Goal: Transaction & Acquisition: Obtain resource

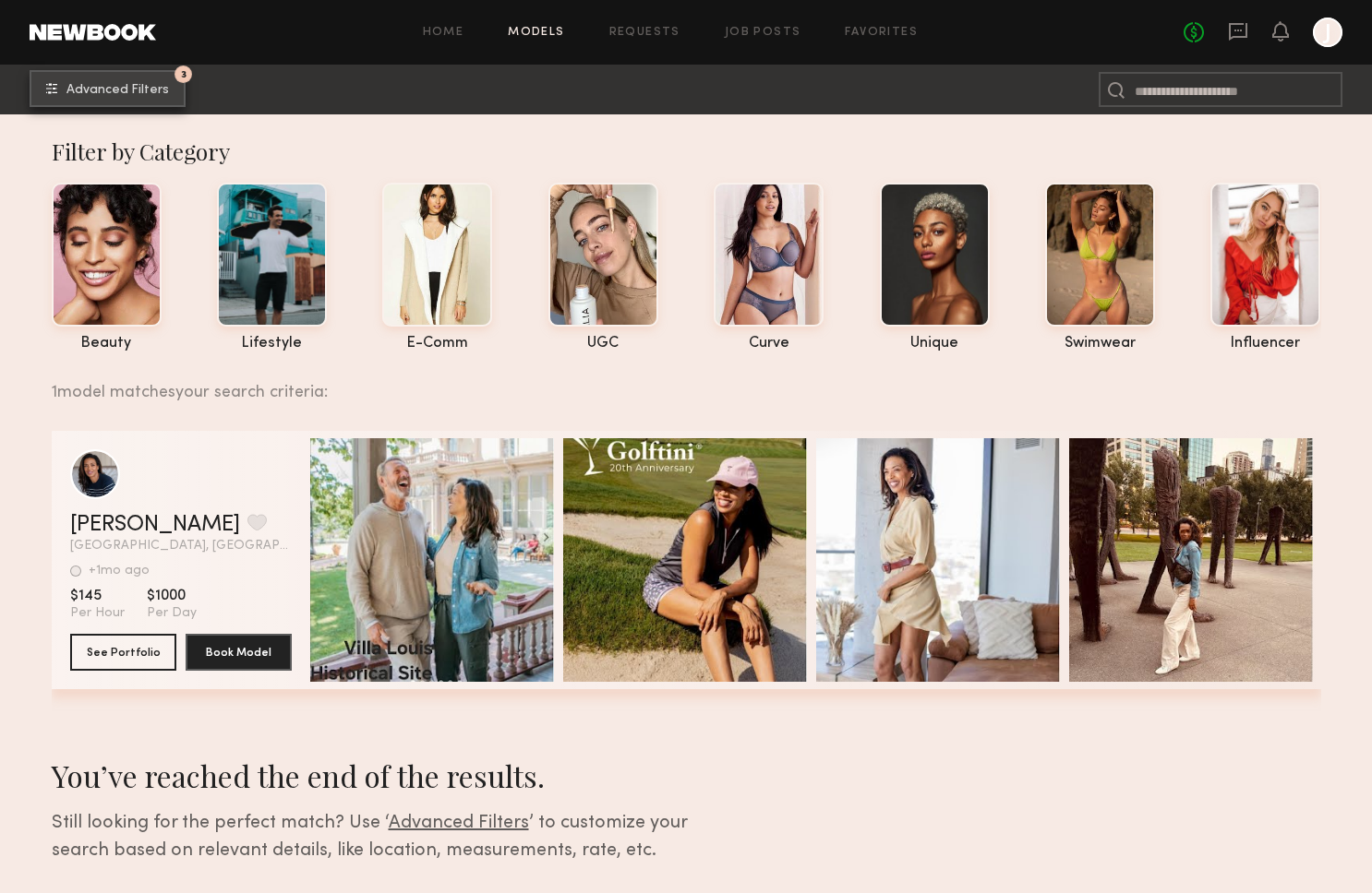
click at [141, 106] on button "3 Advanced Filters" at bounding box center [107, 89] width 156 height 37
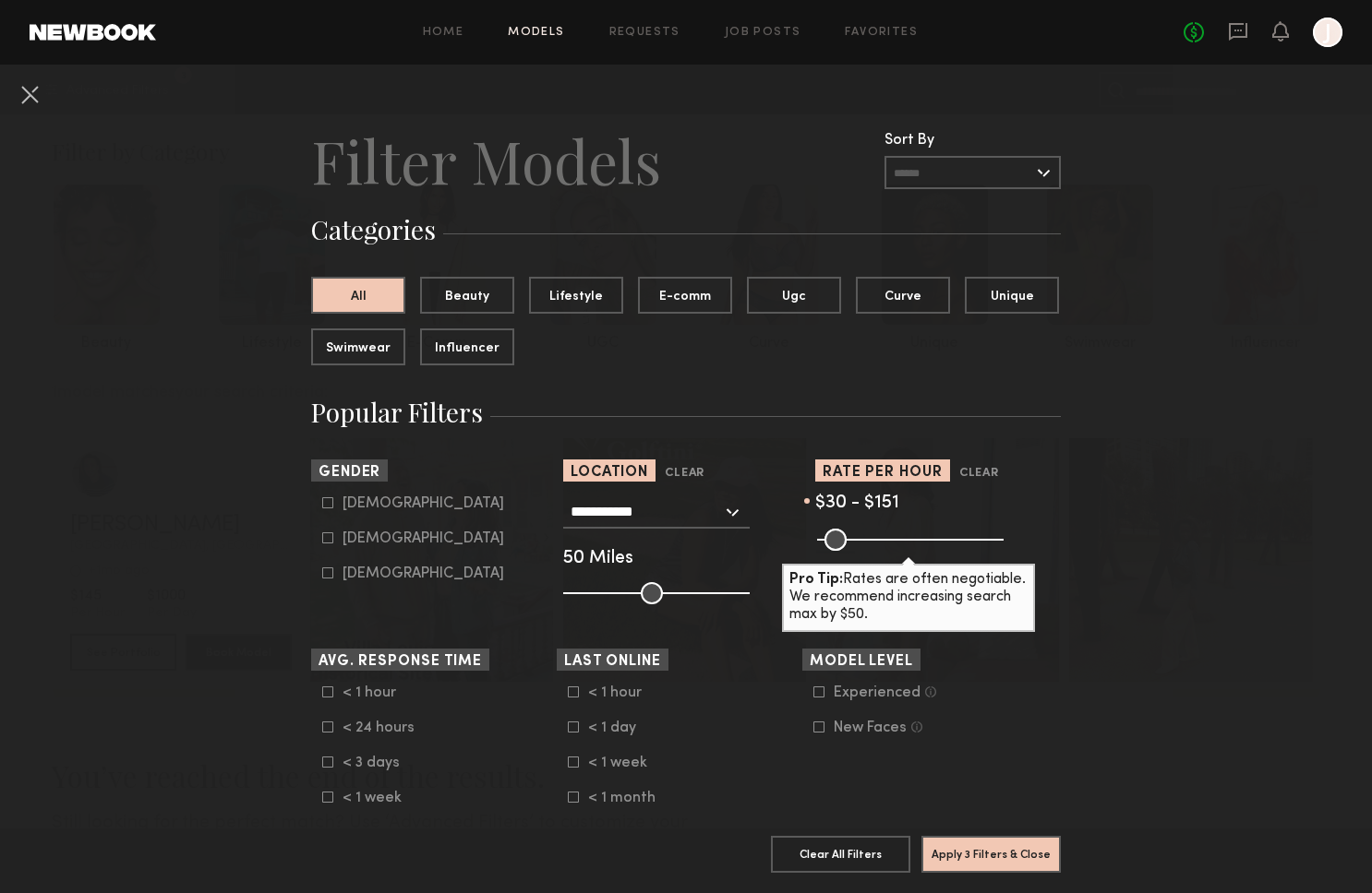
drag, startPoint x: 659, startPoint y: 592, endPoint x: 691, endPoint y: 592, distance: 32.0
type input "**"
click at [691, 592] on input "range" at bounding box center [656, 594] width 186 height 22
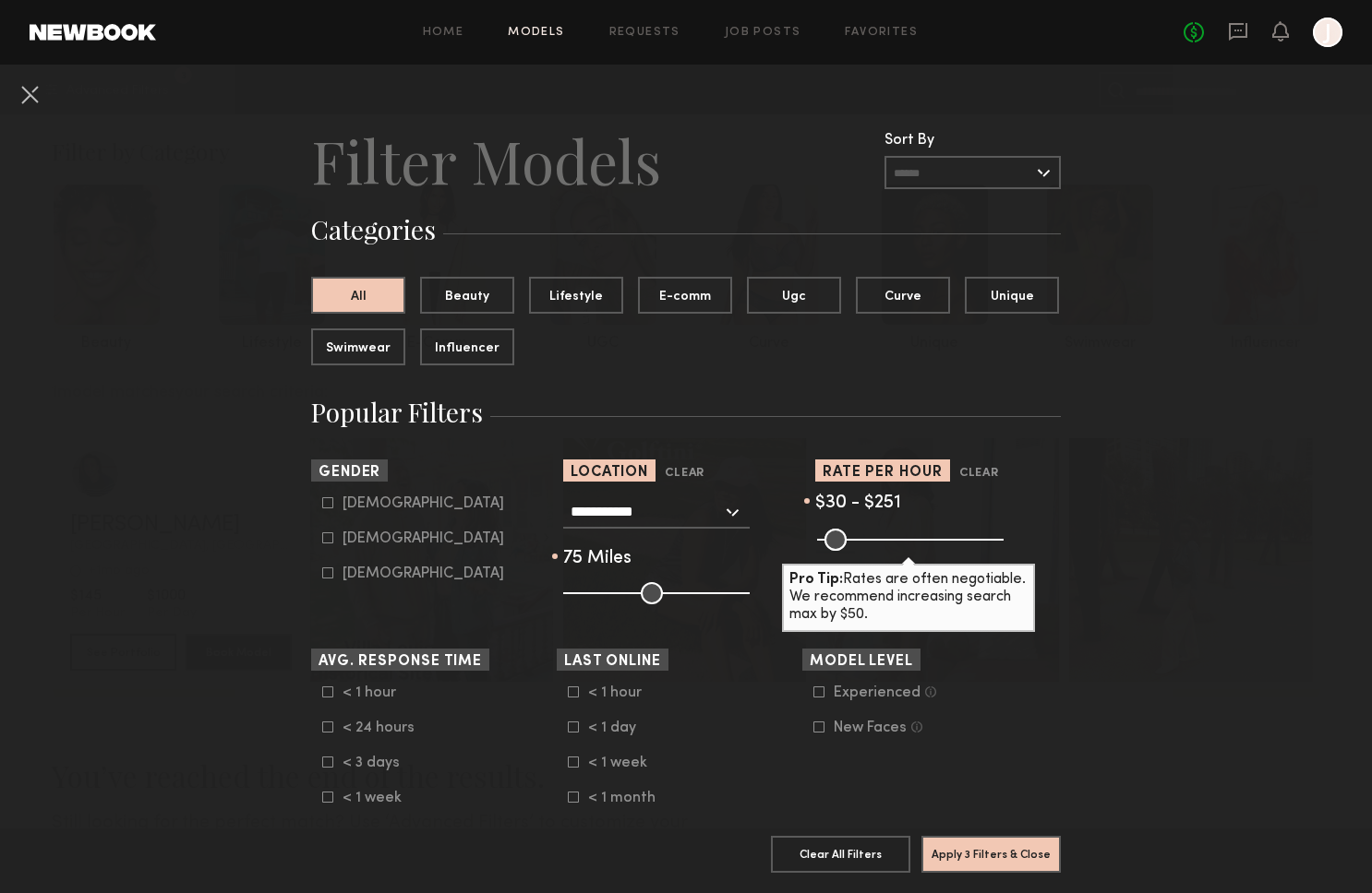
drag, startPoint x: 875, startPoint y: 539, endPoint x: 904, endPoint y: 538, distance: 29.0
click at [904, 538] on input "range" at bounding box center [910, 540] width 186 height 22
click at [908, 536] on input "range" at bounding box center [910, 540] width 186 height 22
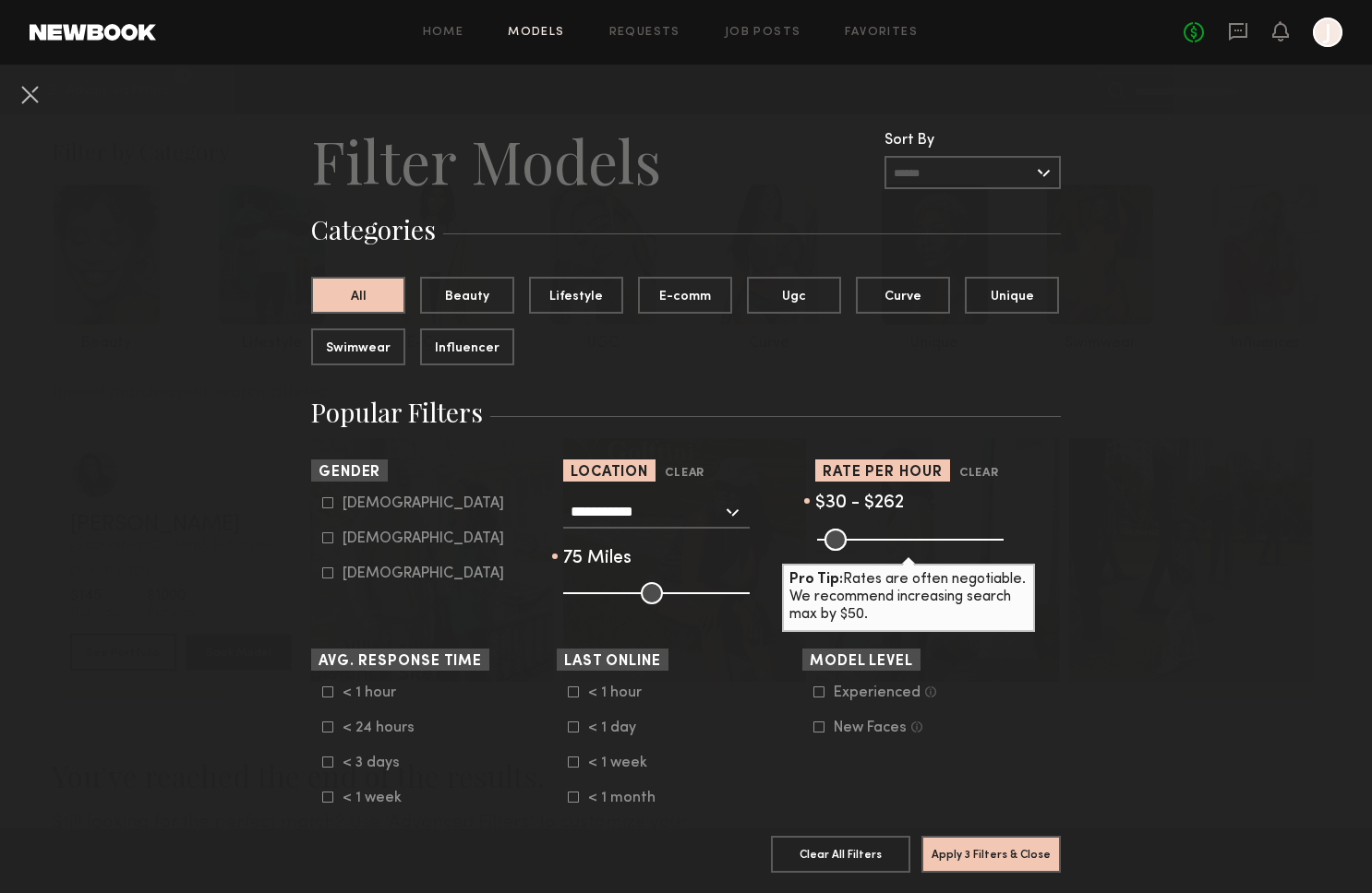
type input "***"
click at [908, 536] on input "range" at bounding box center [910, 540] width 186 height 22
click at [1056, 476] on header "Rate per Hour Clear" at bounding box center [938, 470] width 245 height 21
drag, startPoint x: 660, startPoint y: 148, endPoint x: 559, endPoint y: 88, distance: 117.5
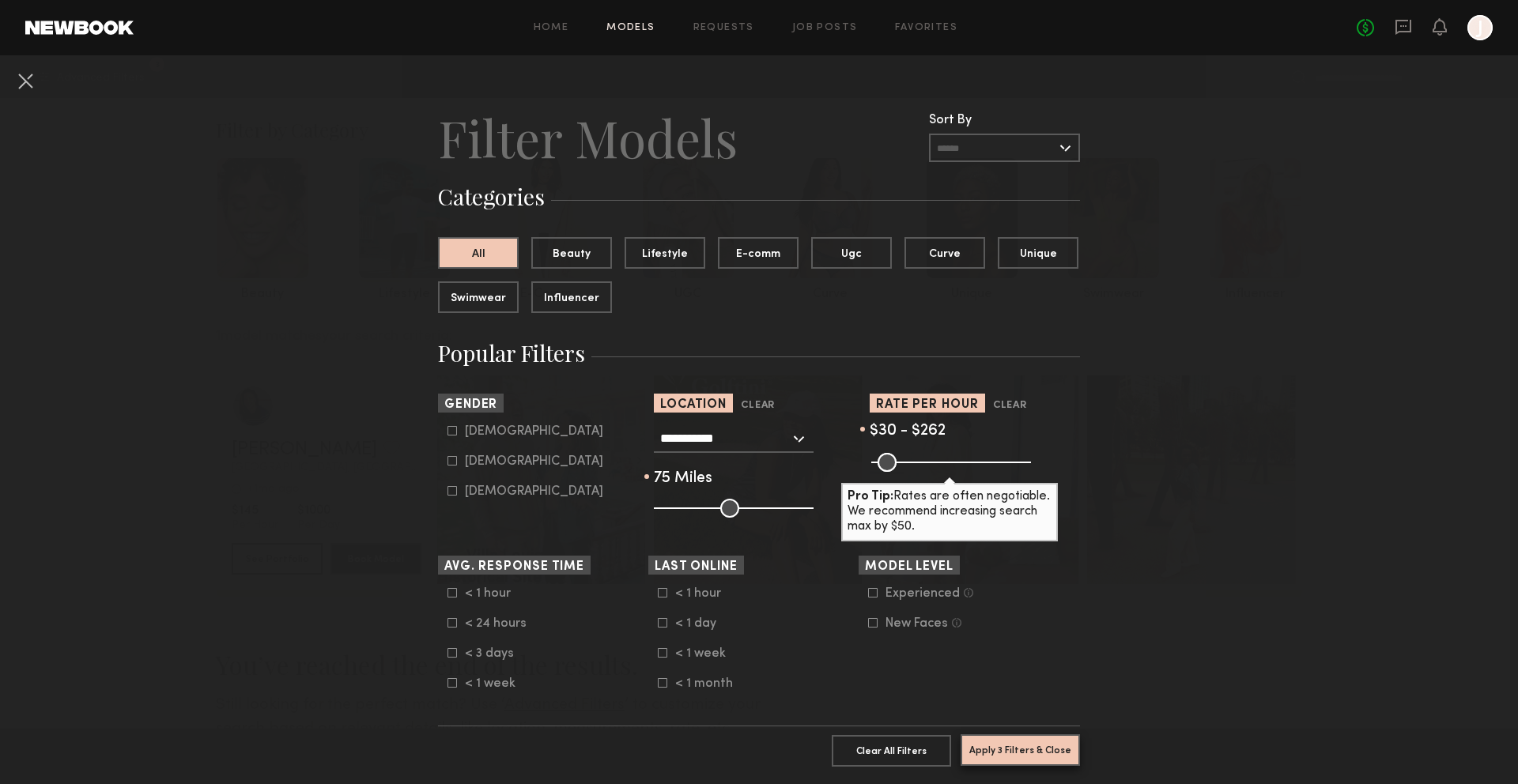
click at [1059, 748] on button "Apply 3 Filters & Close" at bounding box center [1020, 751] width 119 height 32
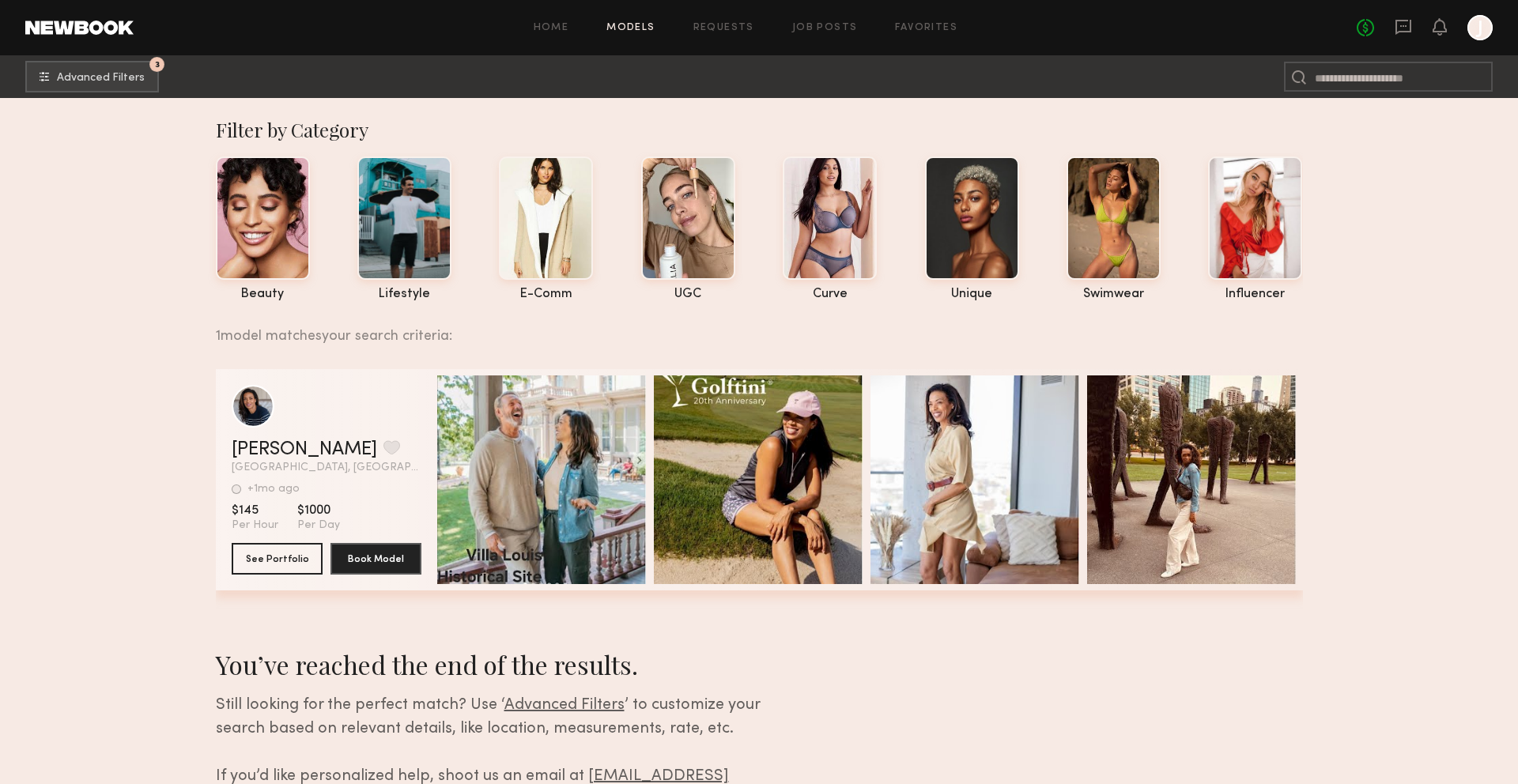
click at [1174, 678] on section "1 model matches your search criteria: [PERSON_NAME] Favorite [GEOGRAPHIC_DATA],…" at bounding box center [759, 597] width 1087 height 572
click at [137, 76] on span "Advanced Filters" at bounding box center [101, 78] width 88 height 11
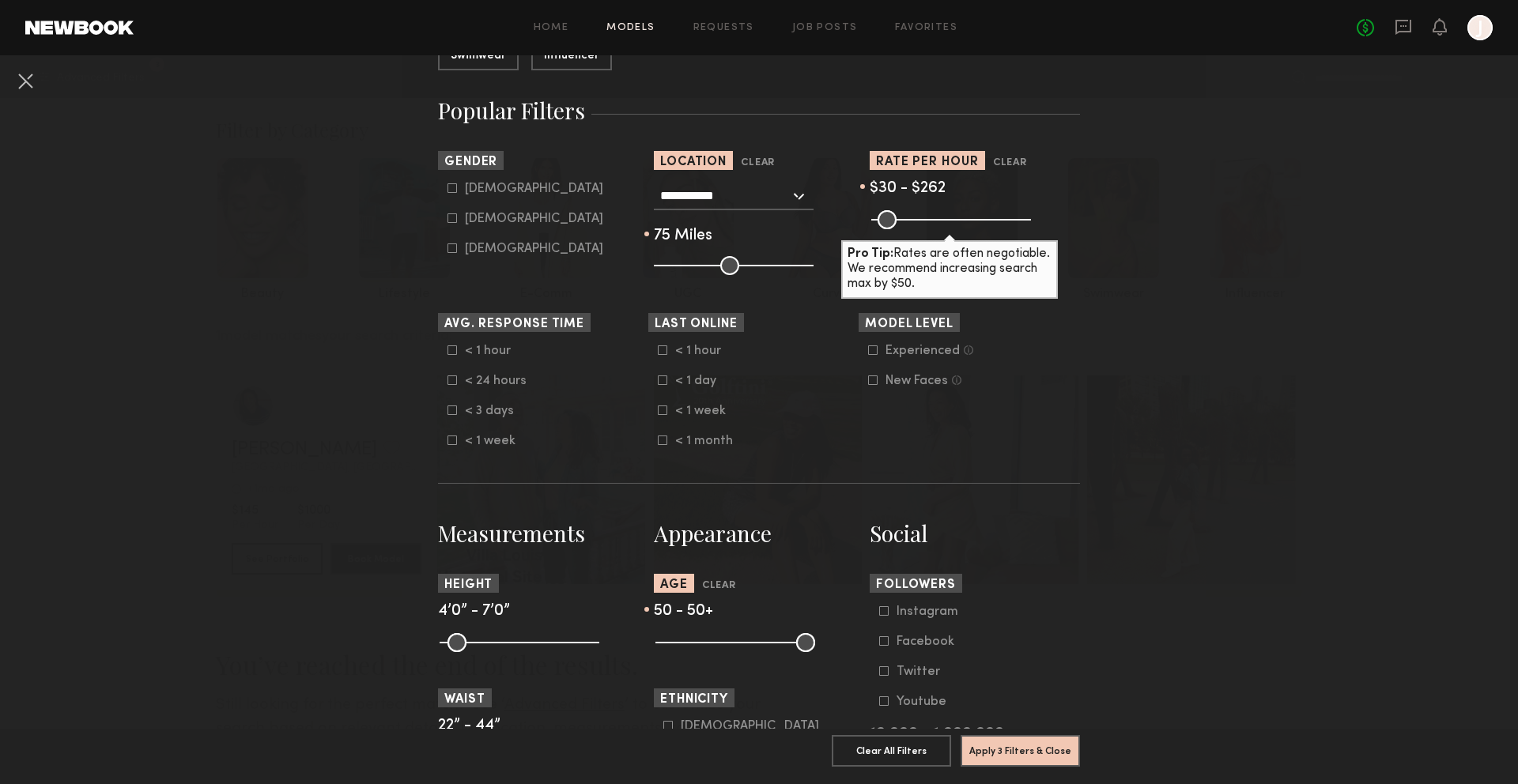
scroll to position [263, 0]
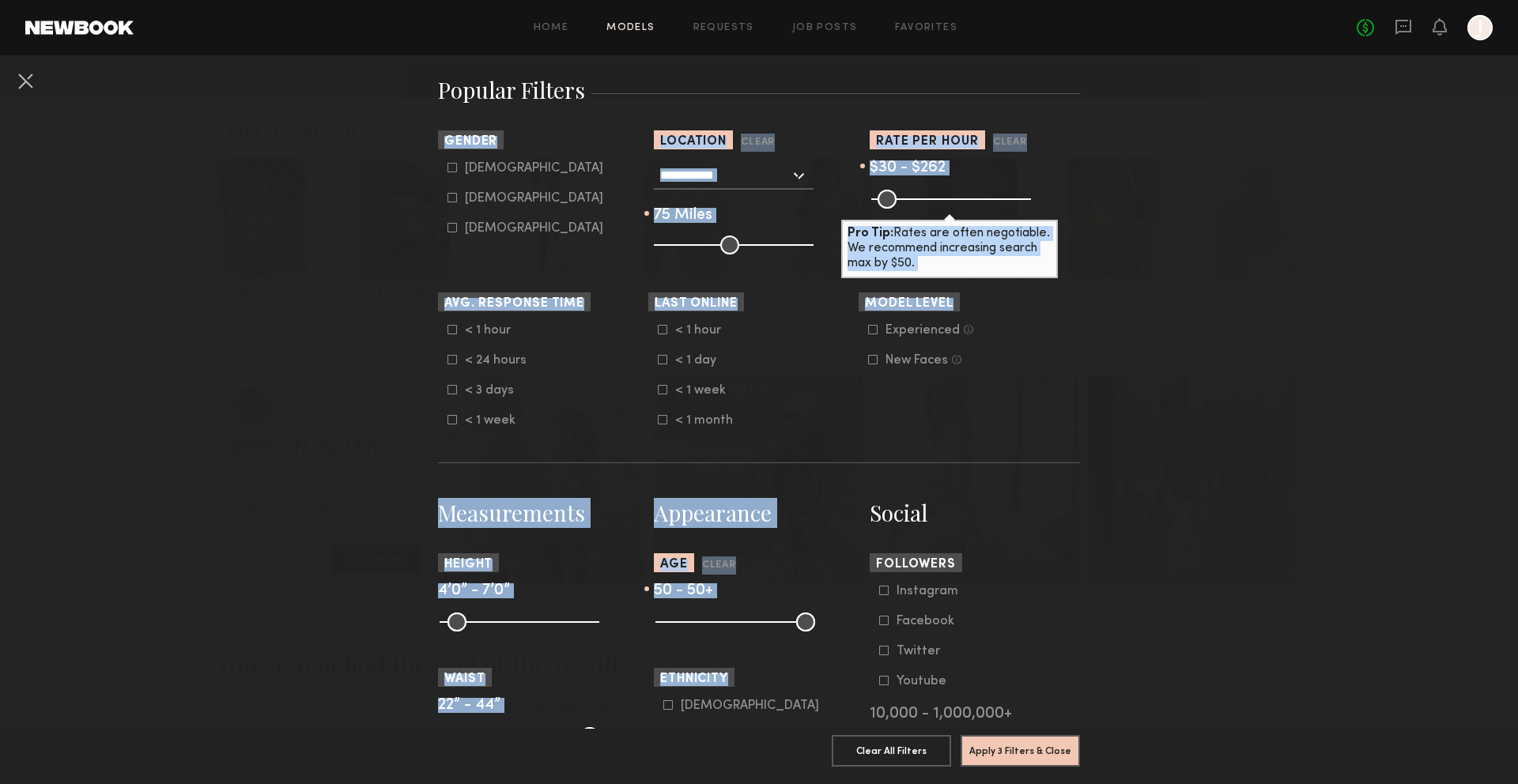
drag, startPoint x: 781, startPoint y: 355, endPoint x: 782, endPoint y: 703, distance: 348.0
click at [782, 703] on form "**********" at bounding box center [759, 782] width 642 height 1880
drag, startPoint x: 801, startPoint y: 631, endPoint x: 762, endPoint y: 633, distance: 39.1
type input "**"
click at [762, 632] on input "range" at bounding box center [735, 622] width 159 height 19
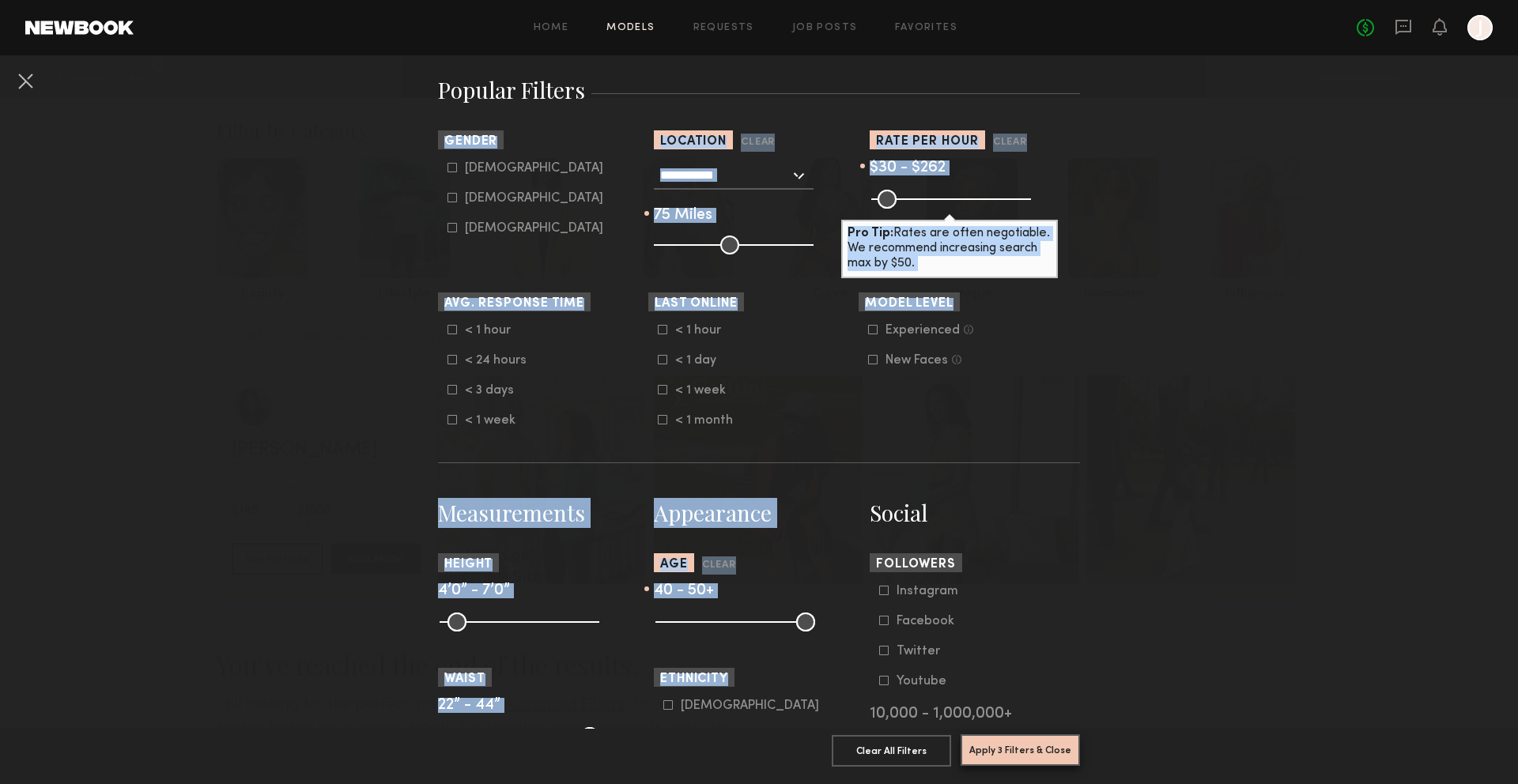
click at [1038, 758] on button "Apply 3 Filters & Close" at bounding box center [1020, 751] width 119 height 32
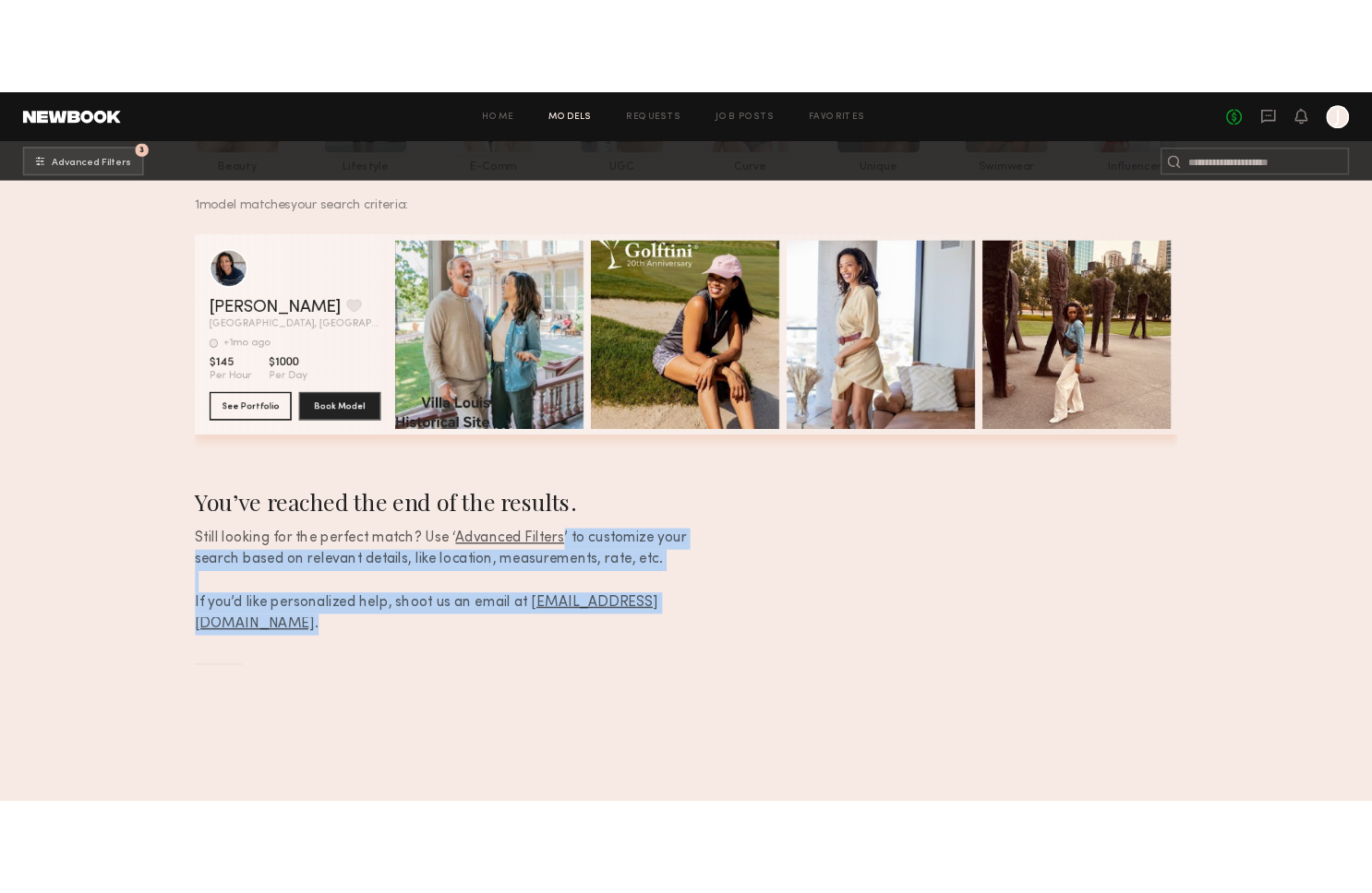
scroll to position [285, 0]
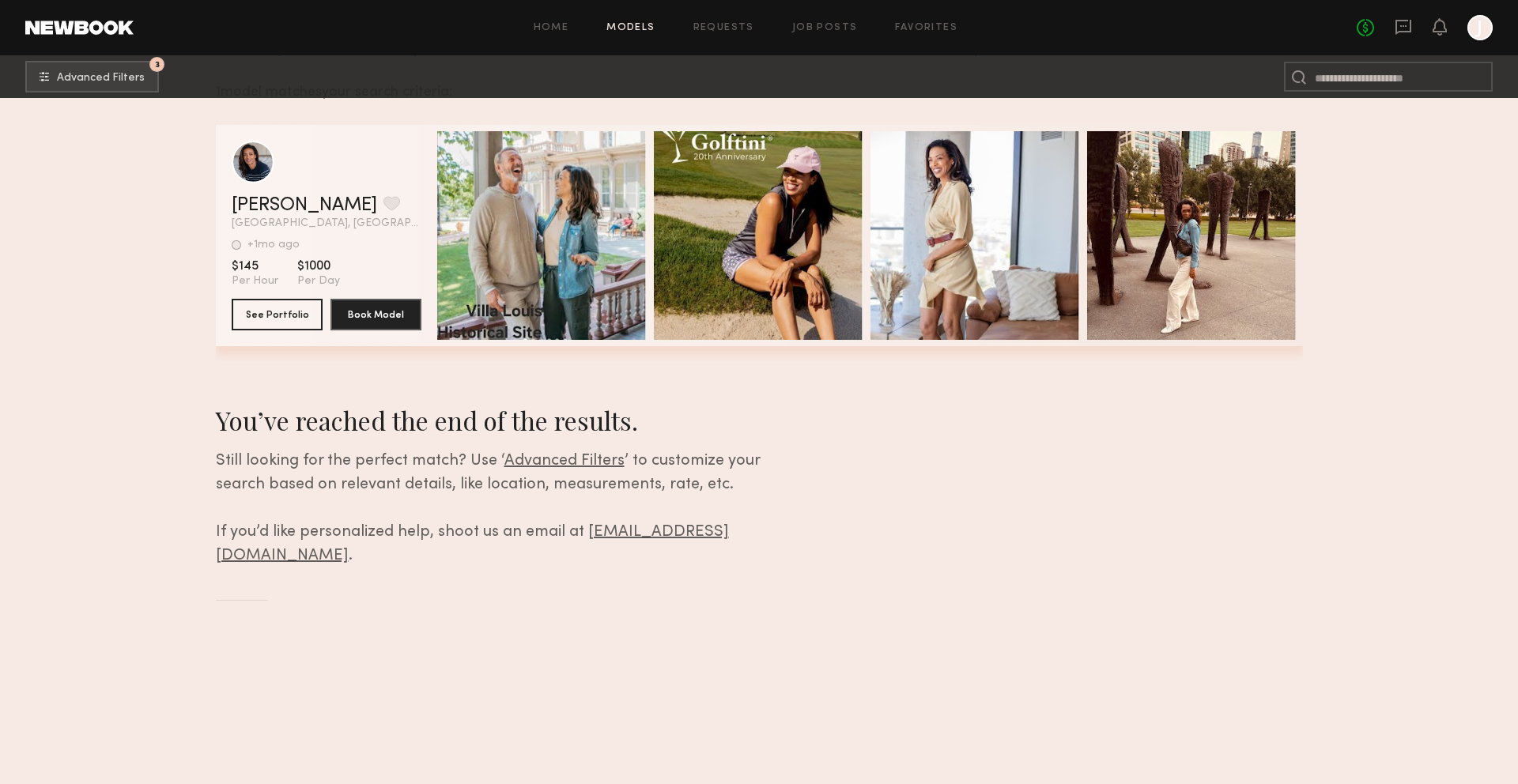
drag, startPoint x: 974, startPoint y: 724, endPoint x: 918, endPoint y: 501, distance: 229.9
click at [917, 499] on section "1 model matches your search criteria: [PERSON_NAME] Favorite [GEOGRAPHIC_DATA],…" at bounding box center [759, 352] width 1087 height 572
